Goal: Transaction & Acquisition: Purchase product/service

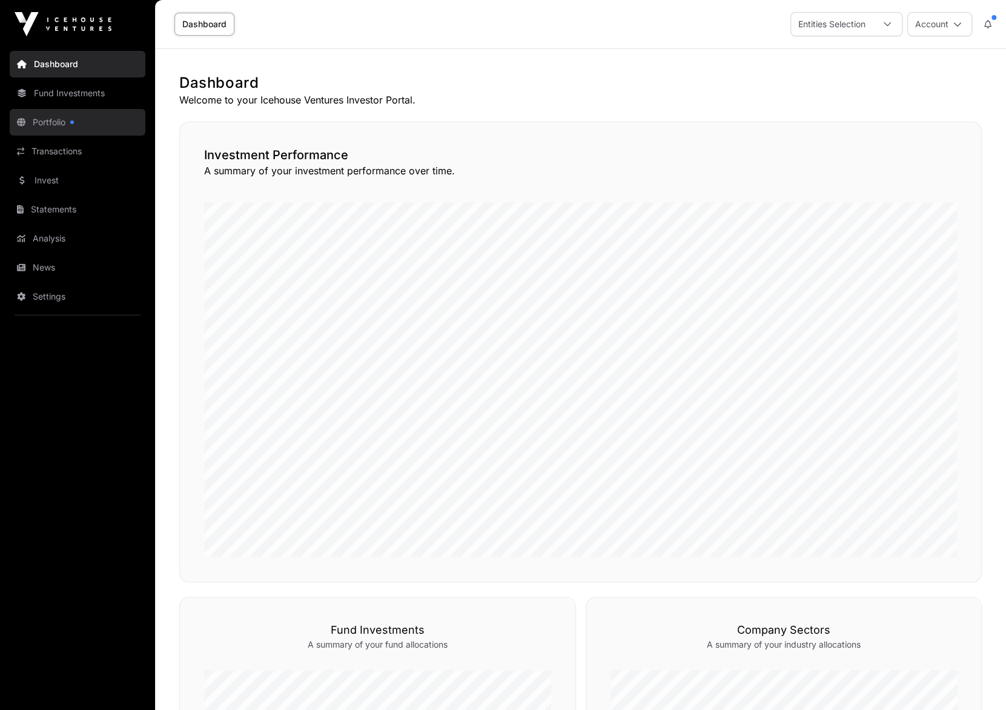
click at [35, 117] on link "Portfolio" at bounding box center [78, 122] width 136 height 27
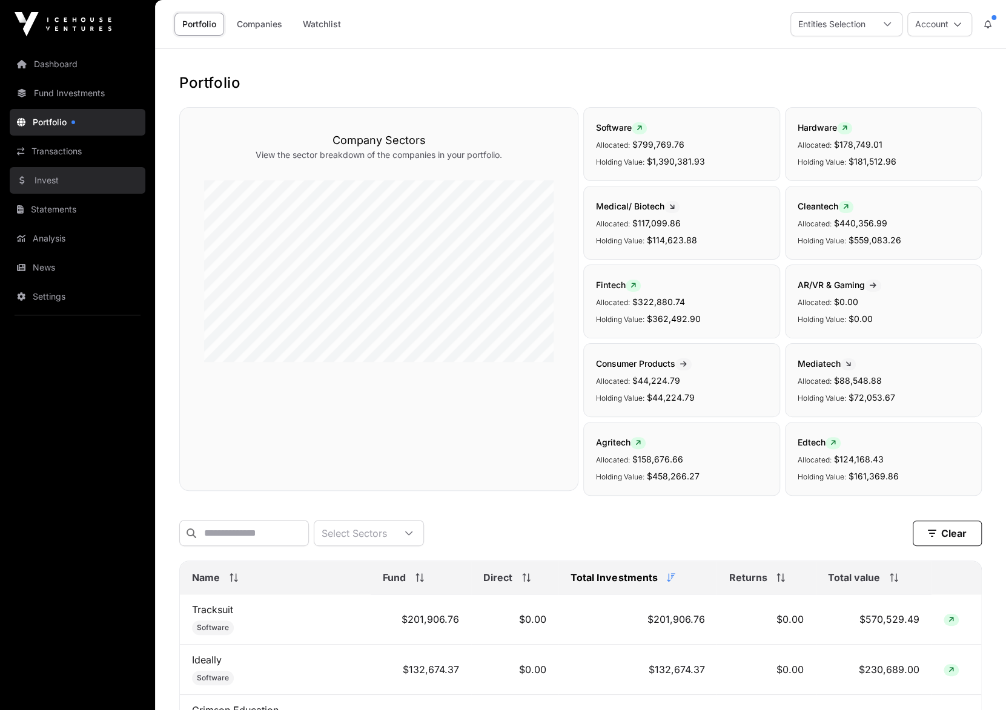
click at [40, 177] on link "Invest" at bounding box center [78, 180] width 136 height 27
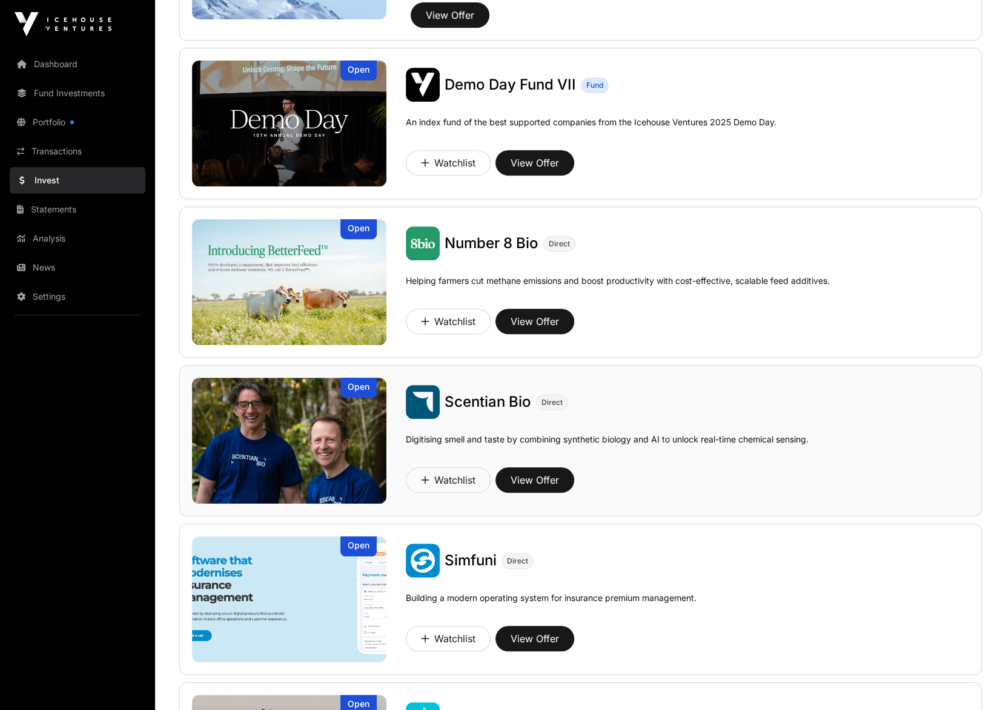
scroll to position [573, 0]
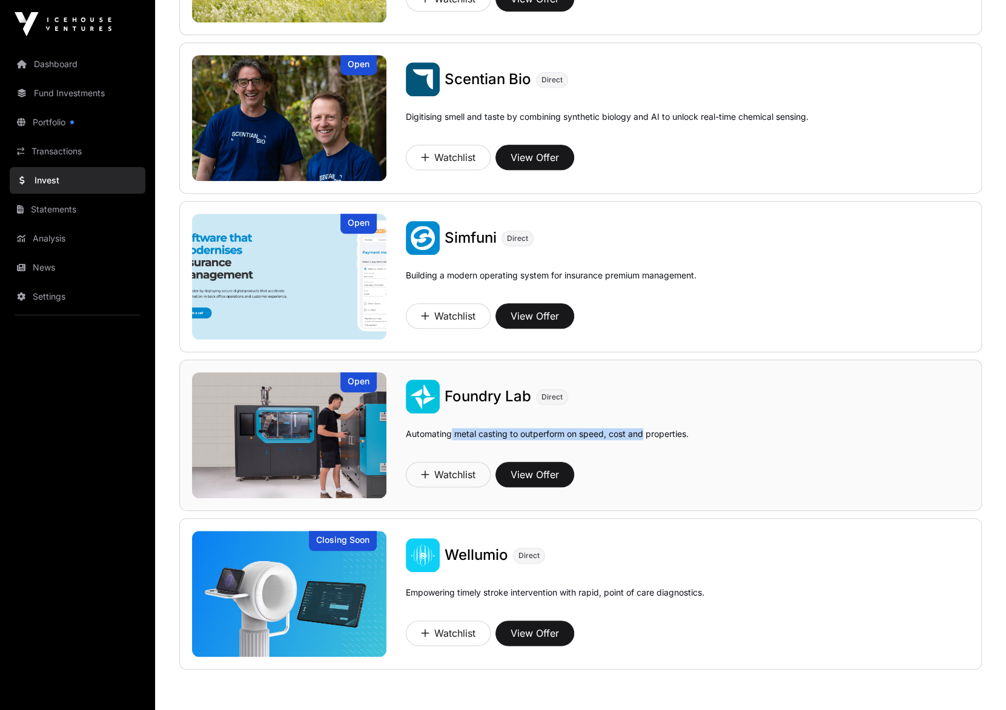
drag, startPoint x: 451, startPoint y: 429, endPoint x: 643, endPoint y: 434, distance: 192.0
click at [643, 434] on p "Automating metal casting to outperform on speed, cost and properties." at bounding box center [547, 442] width 283 height 29
click at [655, 432] on p "Automating metal casting to outperform on speed, cost and properties." at bounding box center [547, 442] width 283 height 29
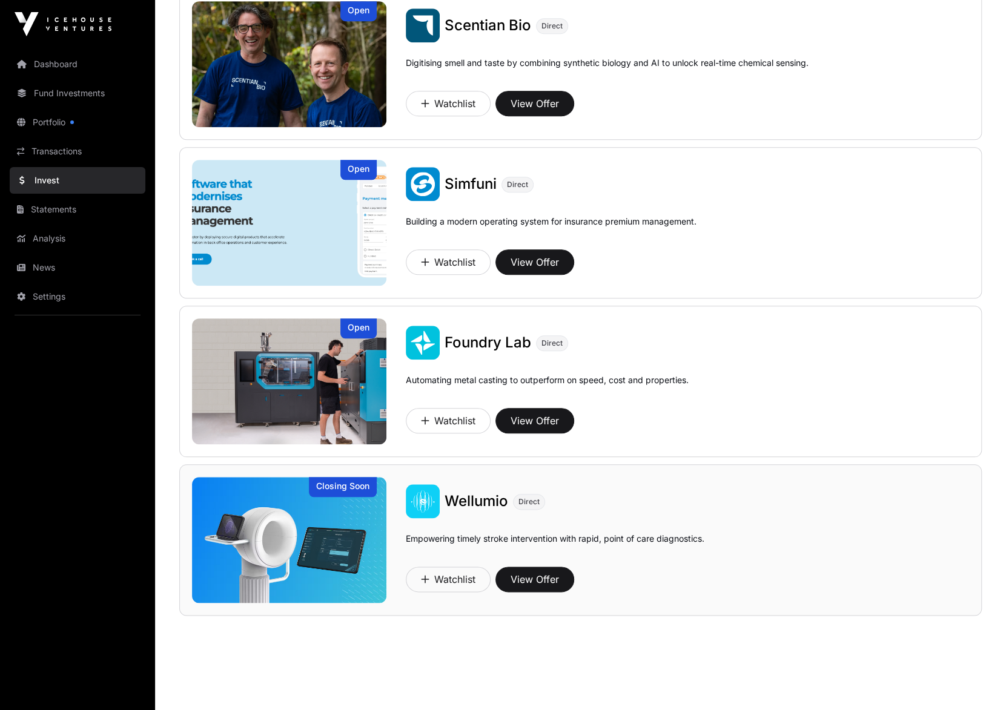
scroll to position [631, 0]
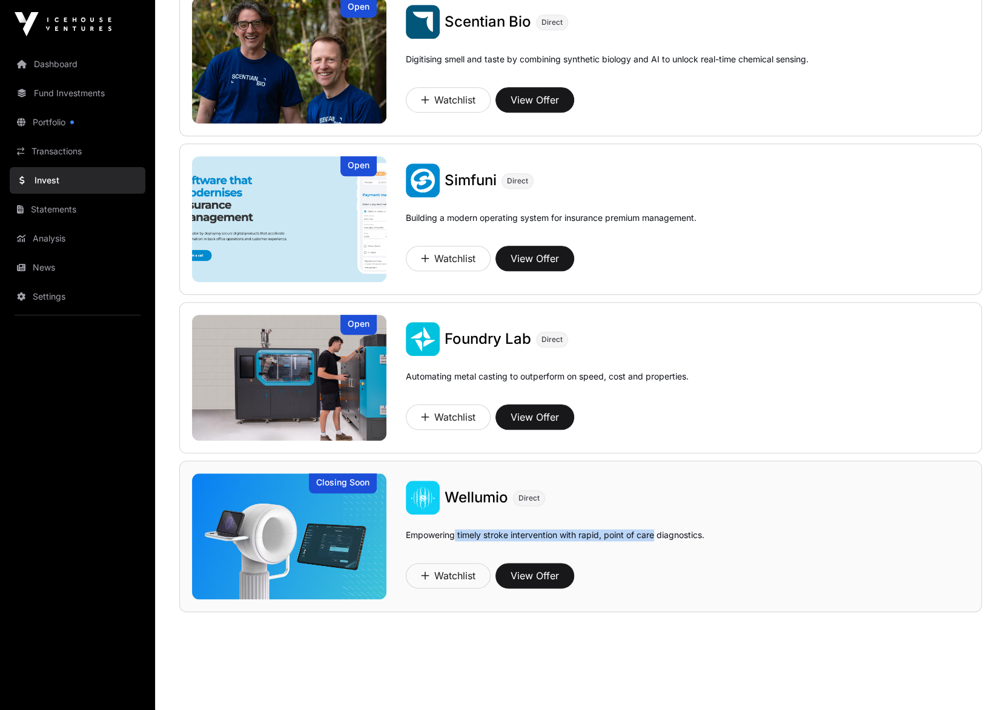
drag, startPoint x: 454, startPoint y: 529, endPoint x: 656, endPoint y: 533, distance: 202.3
click at [656, 533] on p "Empowering timely stroke intervention with rapid, point of care diagnostics." at bounding box center [555, 543] width 299 height 29
click at [532, 575] on button "View Offer" at bounding box center [534, 575] width 79 height 25
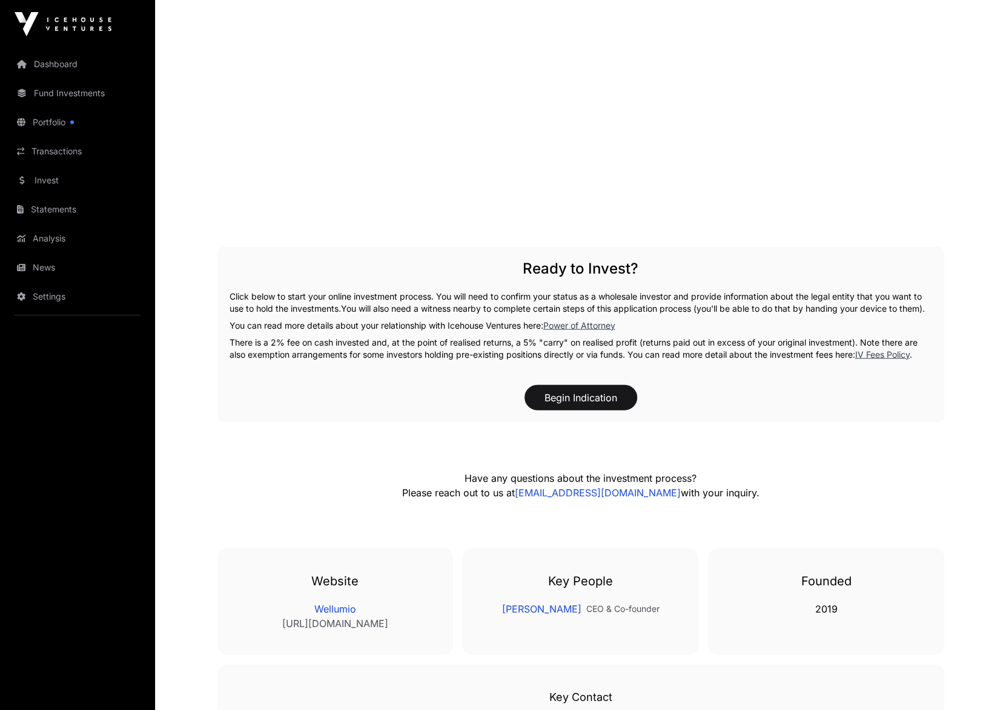
scroll to position [1594, 0]
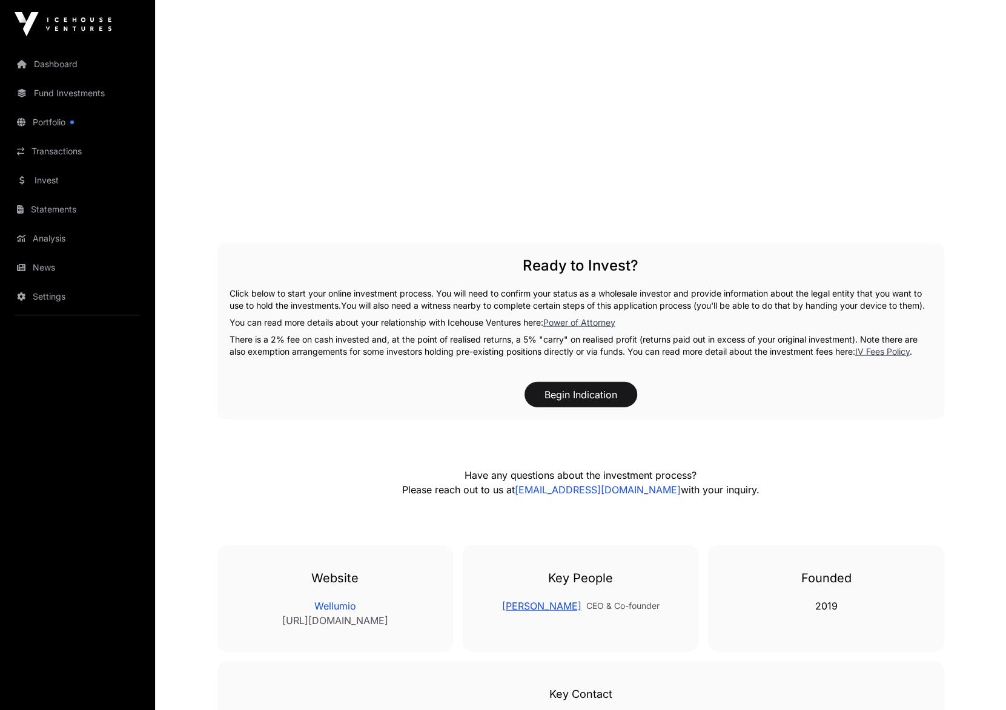
click at [543, 613] on link "[PERSON_NAME]" at bounding box center [540, 606] width 79 height 15
click at [298, 395] on div "Begin Indication" at bounding box center [581, 394] width 702 height 25
click at [41, 67] on link "Dashboard" at bounding box center [78, 64] width 136 height 27
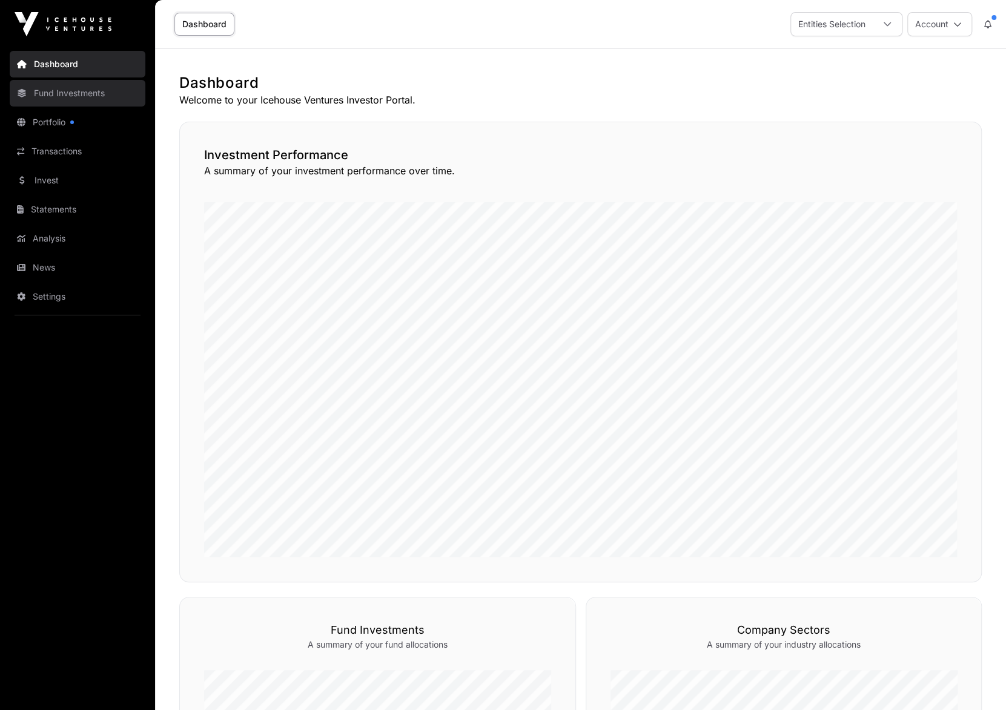
click at [54, 96] on link "Fund Investments" at bounding box center [78, 93] width 136 height 27
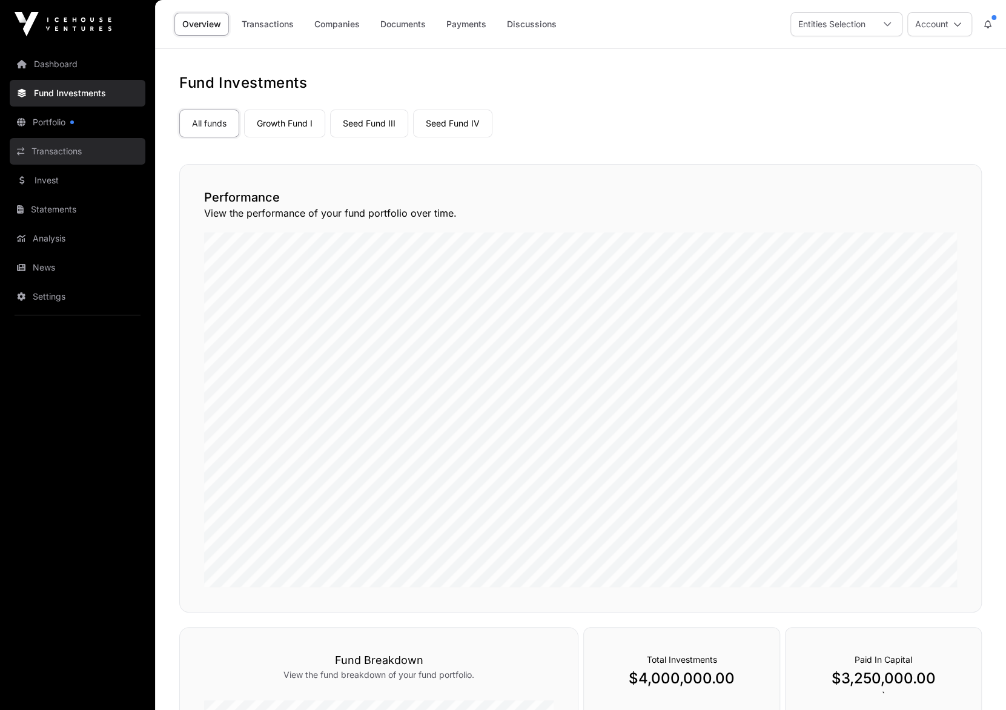
click at [44, 153] on link "Transactions" at bounding box center [78, 151] width 136 height 27
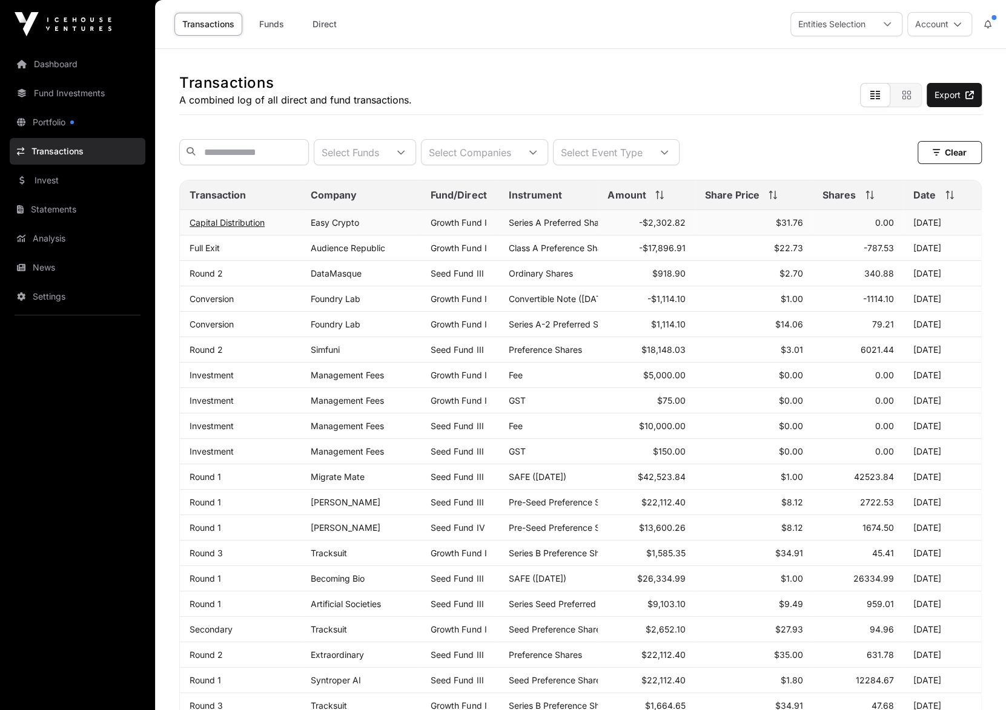
click at [231, 228] on link "Capital Distribution" at bounding box center [227, 222] width 75 height 10
click at [30, 182] on link "Invest" at bounding box center [78, 180] width 136 height 27
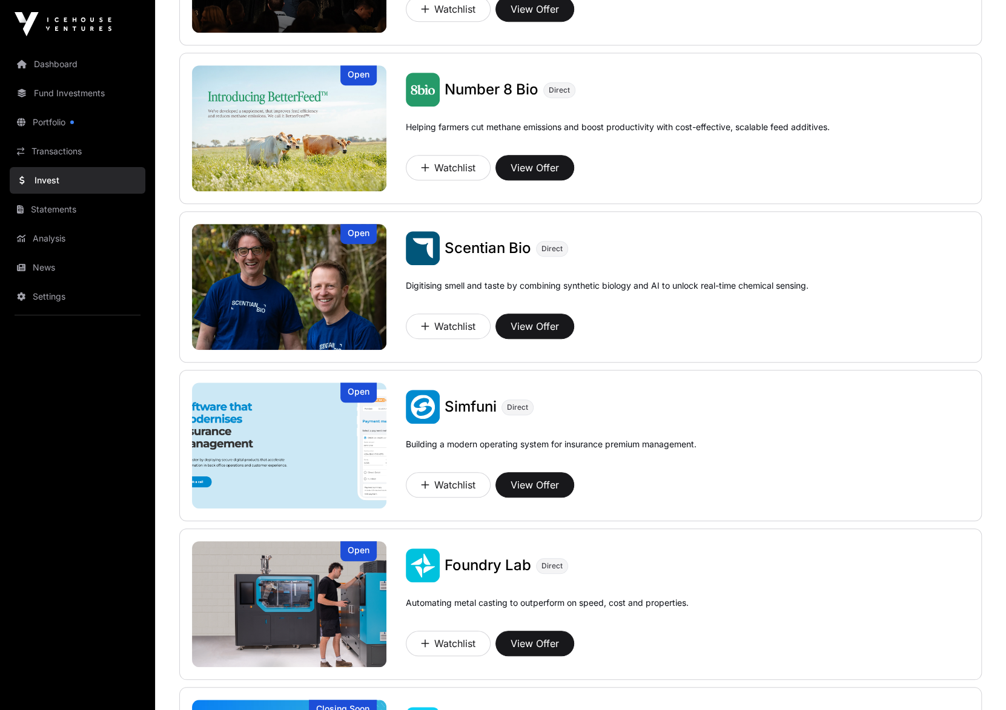
scroll to position [423, 0]
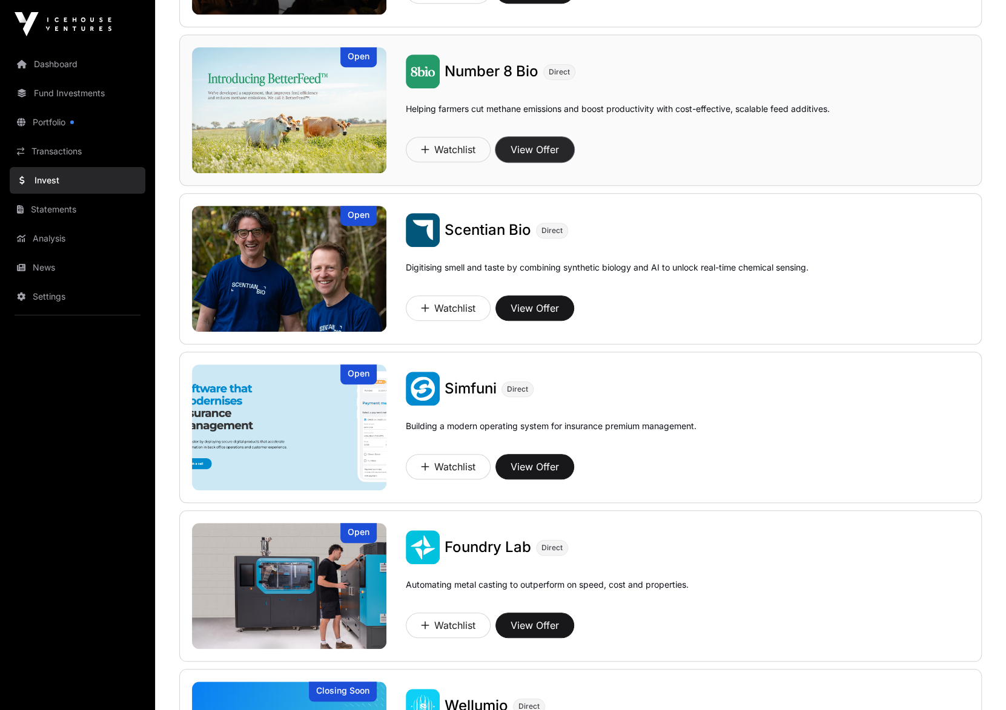
click at [541, 148] on button "View Offer" at bounding box center [534, 149] width 79 height 25
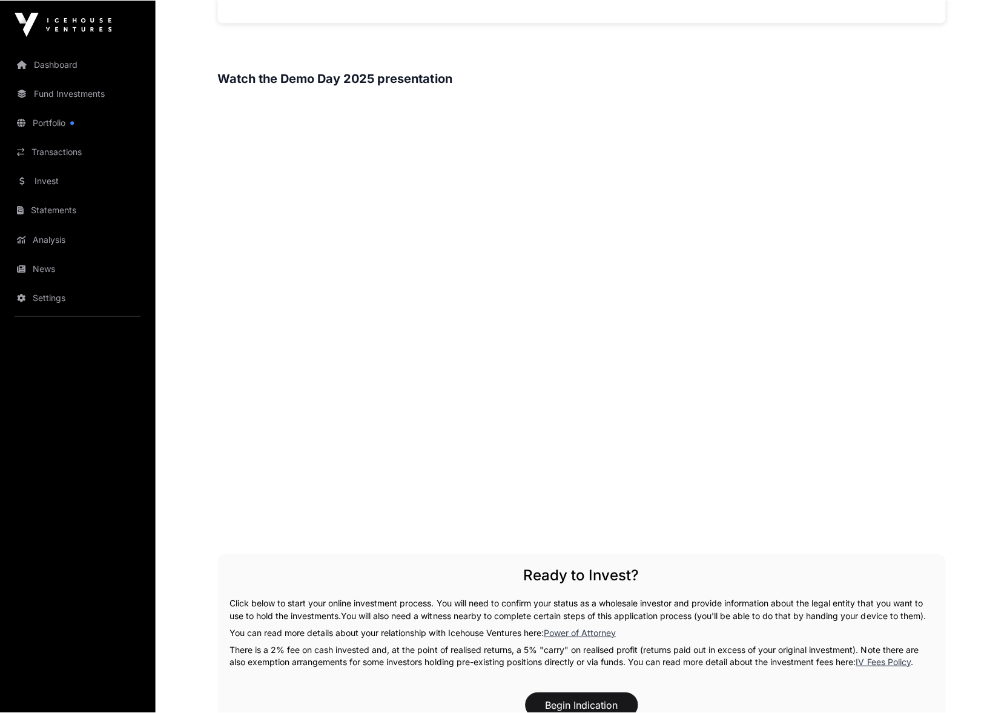
scroll to position [1351, 0]
